Goal: Information Seeking & Learning: Learn about a topic

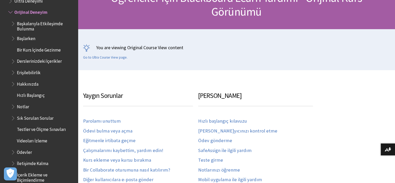
scroll to position [78, 0]
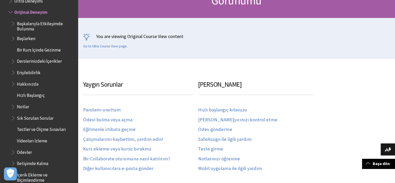
click at [19, 107] on span "Notlar" at bounding box center [23, 105] width 12 height 7
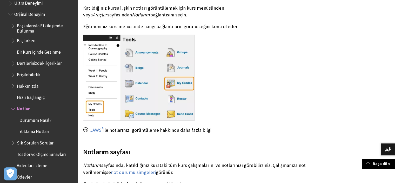
scroll to position [540, 0]
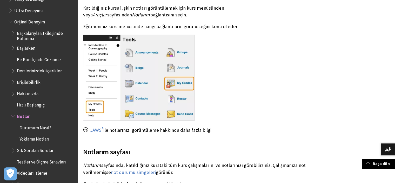
click at [41, 70] on span "Derslerinizdeki İçerikler" at bounding box center [39, 70] width 45 height 7
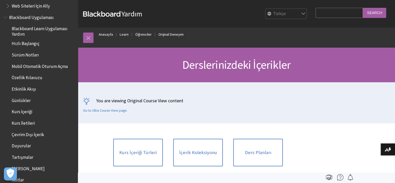
scroll to position [1, 0]
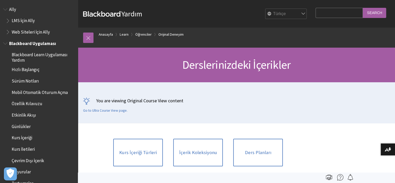
click at [30, 79] on span "Sürüm Notları" at bounding box center [25, 79] width 27 height 7
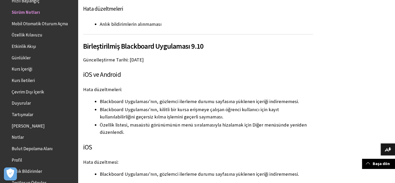
scroll to position [546, 0]
